Goal: Task Accomplishment & Management: Manage account settings

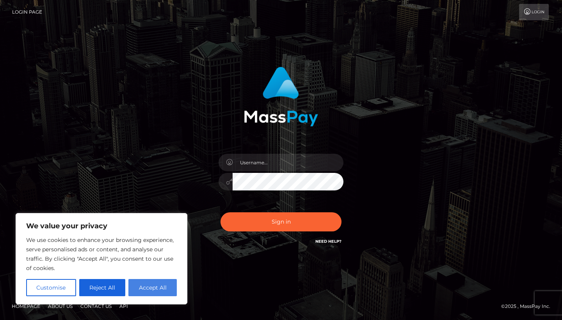
click at [165, 292] on button "Accept All" at bounding box center [152, 287] width 48 height 17
checkbox input "true"
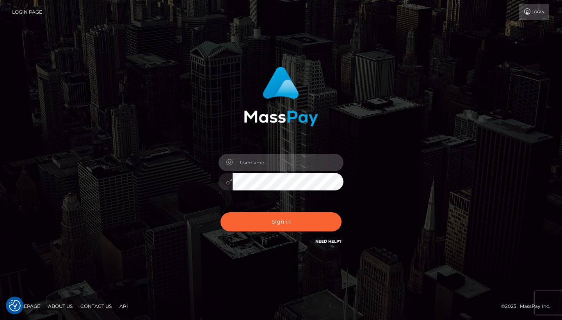
type input "loveevangelinax@gmail.com"
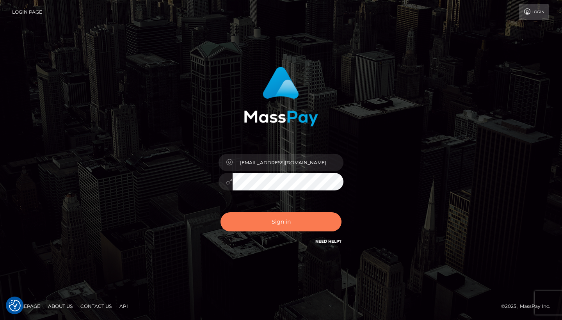
click at [268, 221] on button "Sign in" at bounding box center [280, 221] width 121 height 19
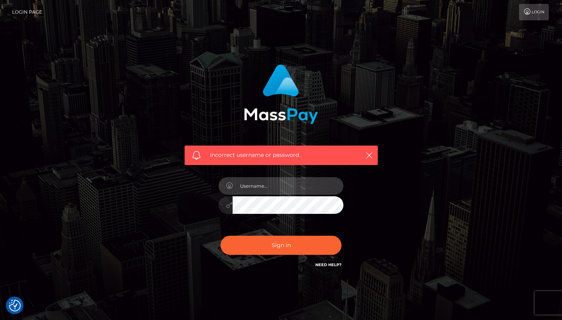
type input "[EMAIL_ADDRESS][DOMAIN_NAME]"
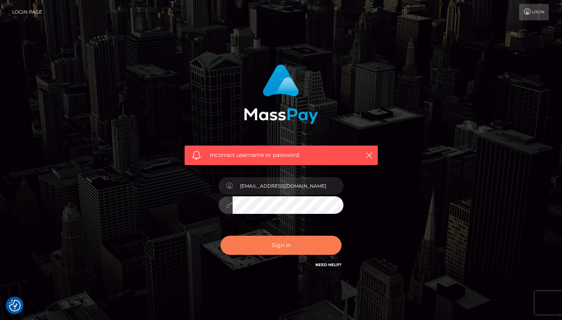
click at [278, 243] on button "Sign in" at bounding box center [280, 245] width 121 height 19
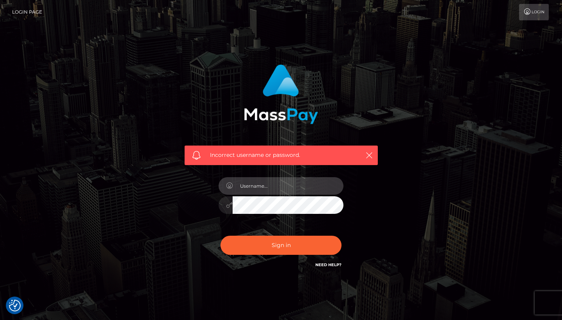
checkbox input "true"
